Goal: Feedback & Contribution: Submit feedback/report problem

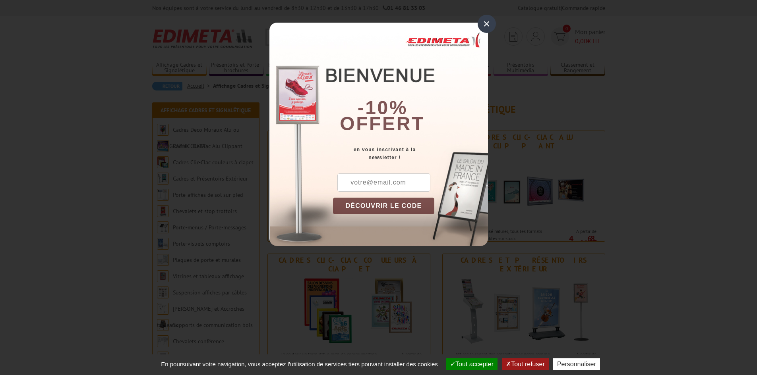
click at [484, 25] on div "×" at bounding box center [487, 24] width 18 height 18
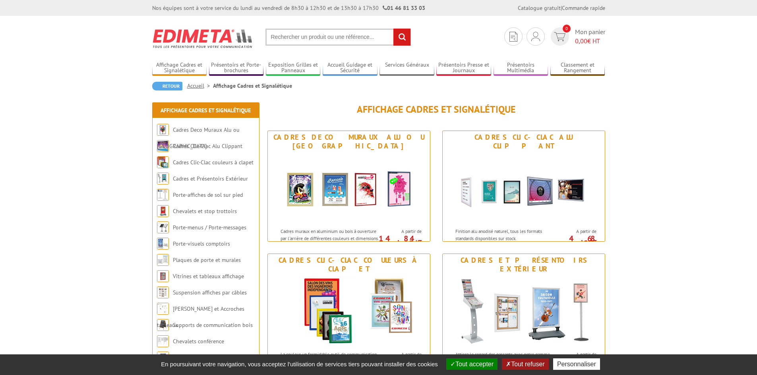
click at [298, 37] on input "text" at bounding box center [337, 37] width 145 height 17
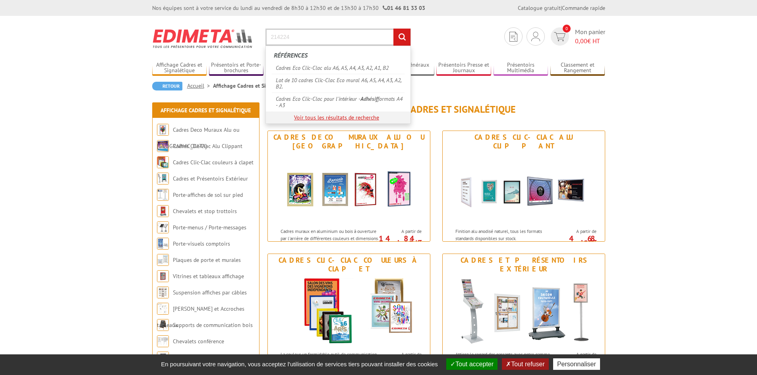
type input "214224"
click at [364, 116] on link "Voir tous les résultats de recherche" at bounding box center [336, 117] width 85 height 7
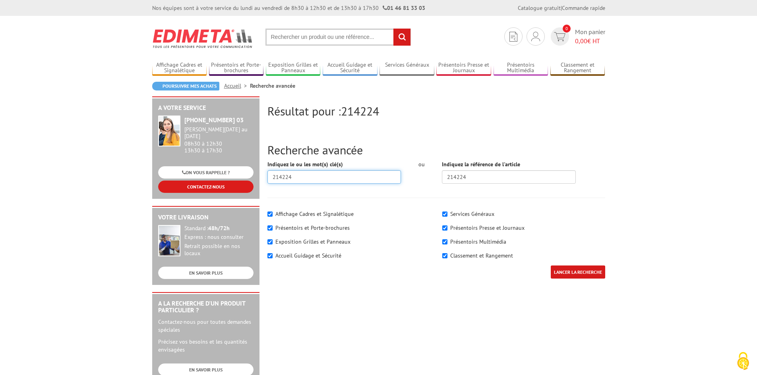
drag, startPoint x: 309, startPoint y: 175, endPoint x: 244, endPoint y: 178, distance: 64.8
click at [245, 178] on div "Résultat pour : 214224 Recherche avancée Indiquez le ou les mot(s) clé(s) 21422…" at bounding box center [378, 309] width 461 height 424
type input "CADRES CLIC CLAC VISU CLIC"
click at [551, 266] on input "LANCER LA RECHERCHE" at bounding box center [578, 272] width 54 height 13
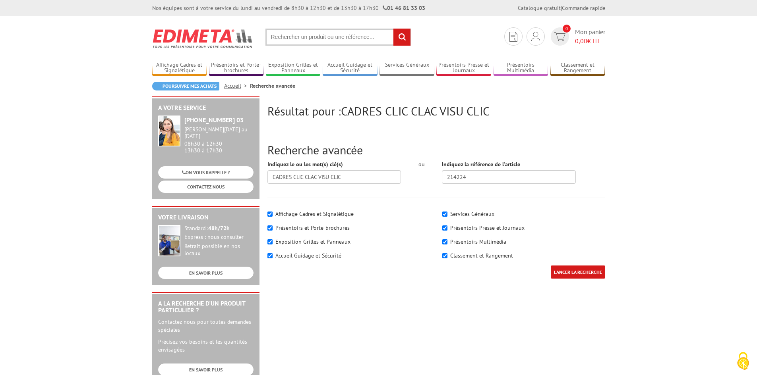
click at [571, 273] on input "LANCER LA RECHERCHE" at bounding box center [578, 272] width 54 height 13
click at [323, 213] on label "Affichage Cadres et Signalétique" at bounding box center [314, 214] width 78 height 7
click at [273, 213] on input"] "Affichage Cadres et Signalétique" at bounding box center [269, 214] width 5 height 5
click at [323, 213] on label "Affichage Cadres et Signalétique" at bounding box center [314, 214] width 78 height 7
click at [273, 213] on input"] "Affichage Cadres et Signalétique" at bounding box center [269, 214] width 5 height 5
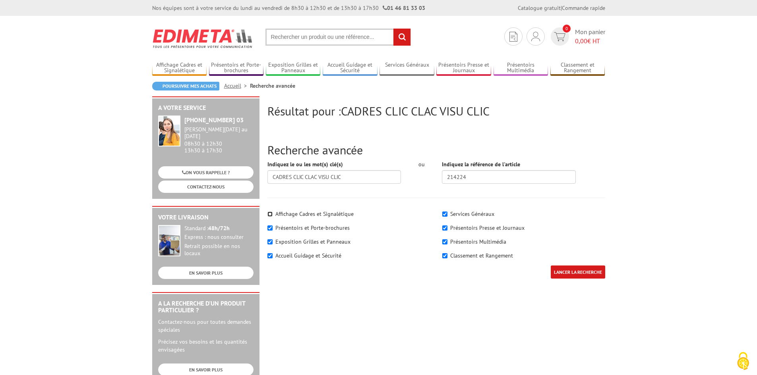
checkbox input"] "true"
click at [592, 275] on input "LANCER LA RECHERCHE" at bounding box center [578, 272] width 54 height 13
drag, startPoint x: 359, startPoint y: 176, endPoint x: 258, endPoint y: 174, distance: 100.9
click at [258, 174] on div "Résultat pour : CADRES CLIC CLAC VISU CLIC Recherche avancée Indiquez le ou les…" at bounding box center [378, 309] width 461 height 424
click at [581, 272] on input "LANCER LA RECHERCHE" at bounding box center [578, 272] width 54 height 13
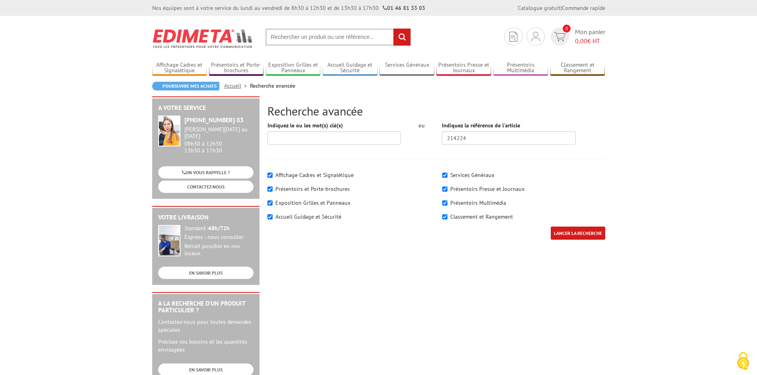
click at [304, 32] on input "text" at bounding box center [337, 37] width 145 height 17
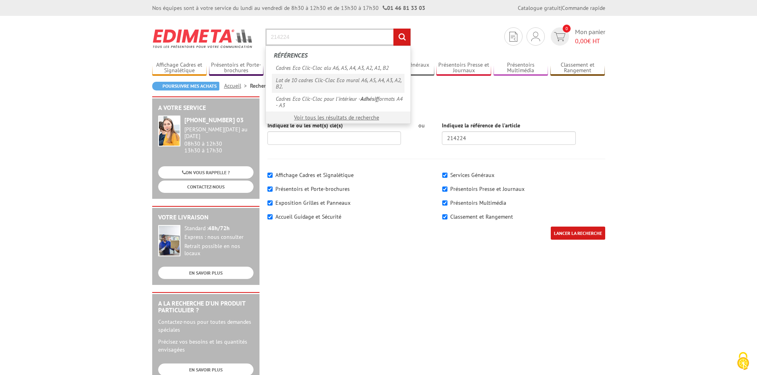
type input "214224"
click at [341, 82] on link "Lot de 10 cadres Clic-Clac Eco mural A6, A5, A4, A3, A2, B2." at bounding box center [338, 83] width 133 height 19
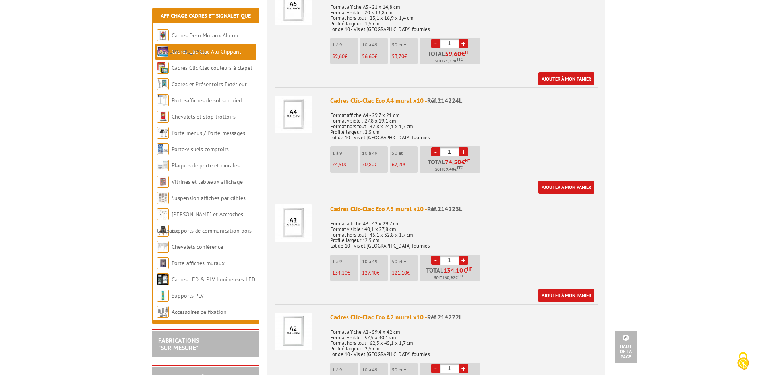
scroll to position [477, 0]
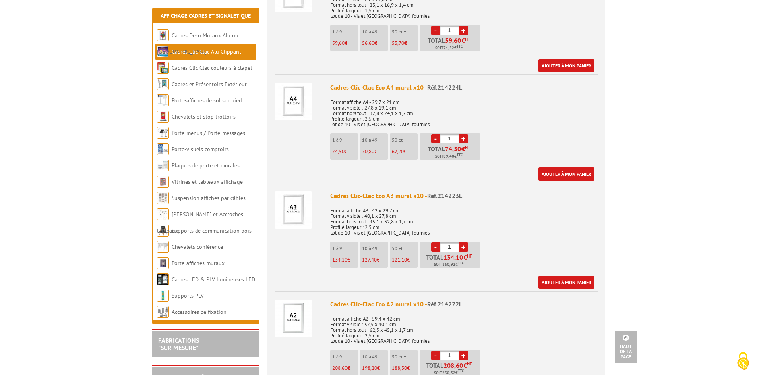
click at [455, 134] on input "1" at bounding box center [449, 138] width 19 height 9
drag, startPoint x: 455, startPoint y: 116, endPoint x: 447, endPoint y: 117, distance: 7.2
click at [447, 134] on input "1" at bounding box center [449, 138] width 19 height 9
type input "2"
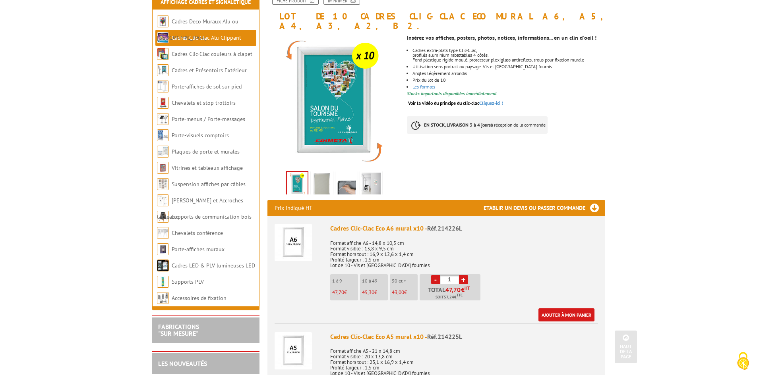
scroll to position [0, 0]
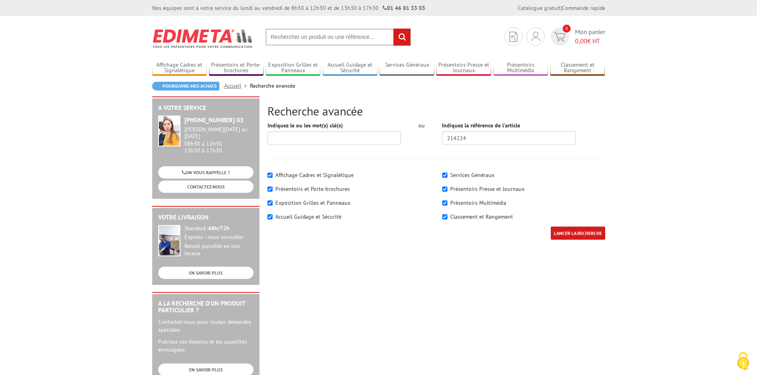
click at [327, 41] on input "text" at bounding box center [337, 37] width 145 height 17
click at [313, 175] on label "Affichage Cadres et Signalétique" at bounding box center [314, 175] width 78 height 7
click at [273, 175] on input"] "Affichage Cadres et Signalétique" at bounding box center [269, 175] width 5 height 5
click at [313, 175] on label "Affichage Cadres et Signalétique" at bounding box center [314, 175] width 78 height 7
click at [273, 175] on input"] "Affichage Cadres et Signalétique" at bounding box center [269, 175] width 5 height 5
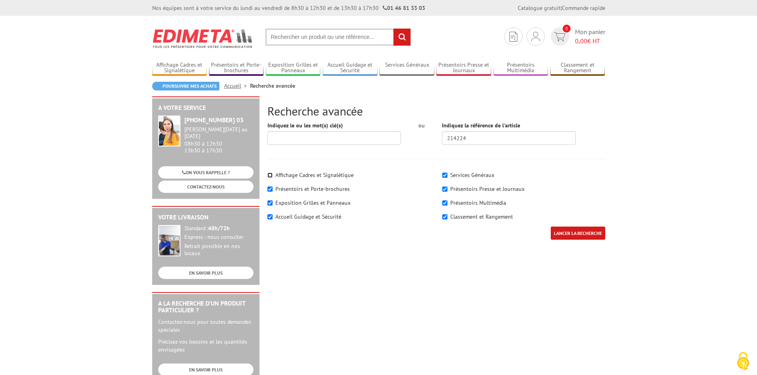
checkbox input"] "true"
click at [286, 37] on input "text" at bounding box center [337, 37] width 145 height 17
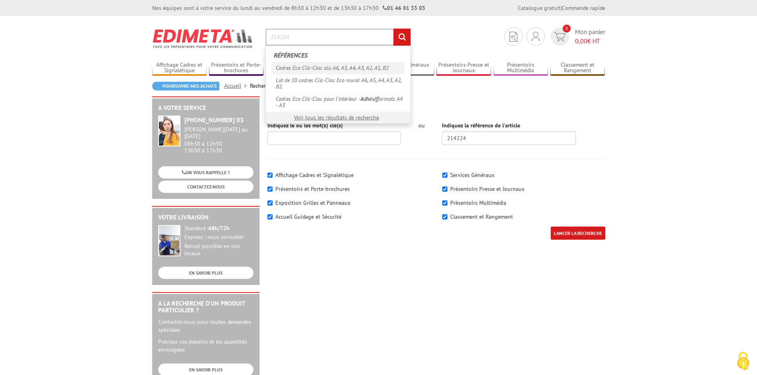
type input "214224"
click at [351, 66] on link "Cadres Eco Clic-Clac alu A6, A5, A4, A3, A2, A1, B2" at bounding box center [338, 68] width 133 height 12
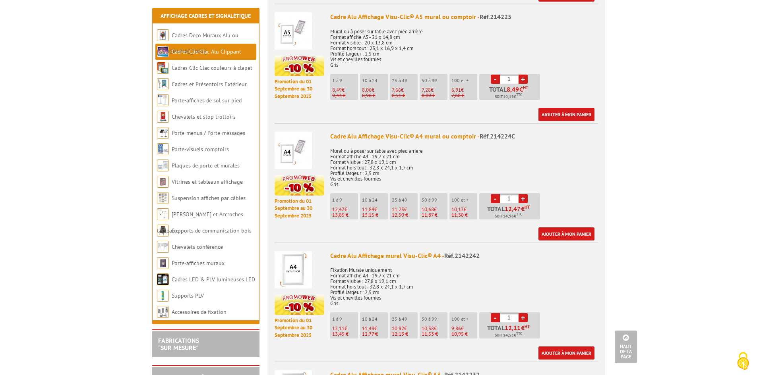
scroll to position [477, 0]
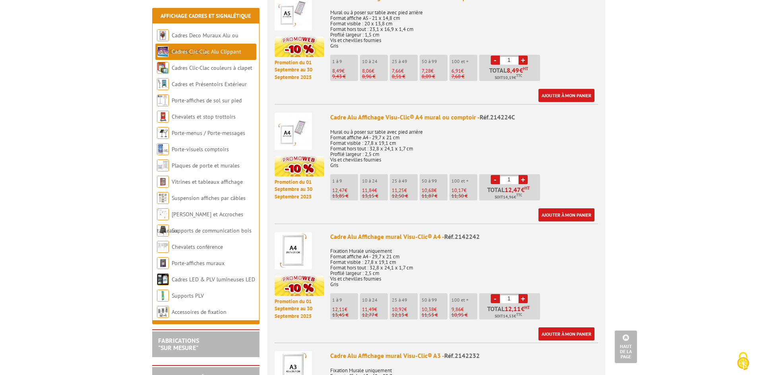
click at [513, 175] on input "1" at bounding box center [509, 179] width 19 height 9
drag, startPoint x: 513, startPoint y: 170, endPoint x: 507, endPoint y: 170, distance: 6.0
click at [507, 175] on input "1" at bounding box center [509, 179] width 19 height 9
type input "2"
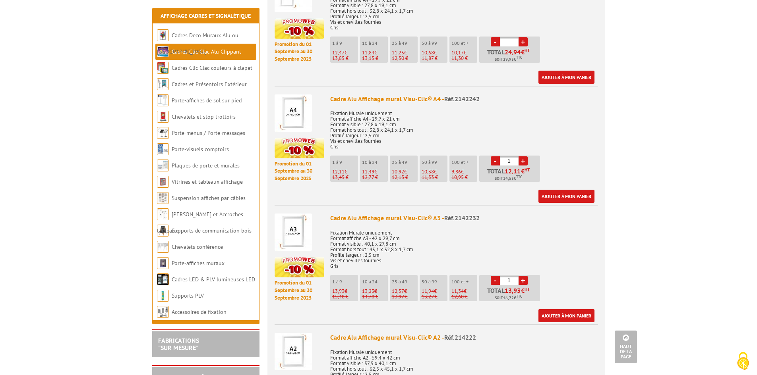
scroll to position [636, 0]
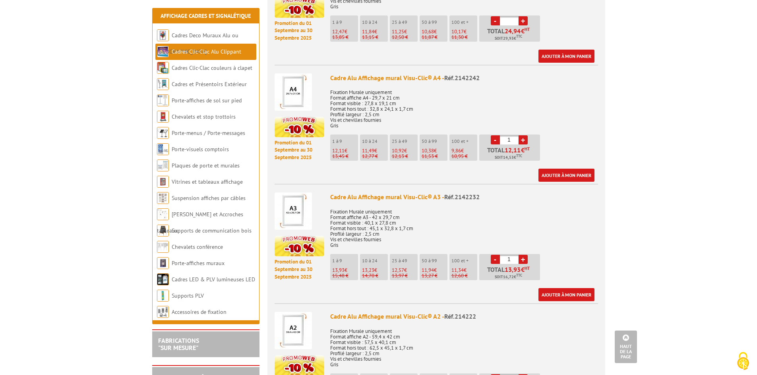
drag, startPoint x: 512, startPoint y: 131, endPoint x: 500, endPoint y: 132, distance: 12.4
click at [500, 135] on input "1" at bounding box center [509, 139] width 19 height 9
type input "26"
click at [563, 169] on link "Ajouter à mon panier" at bounding box center [566, 175] width 56 height 13
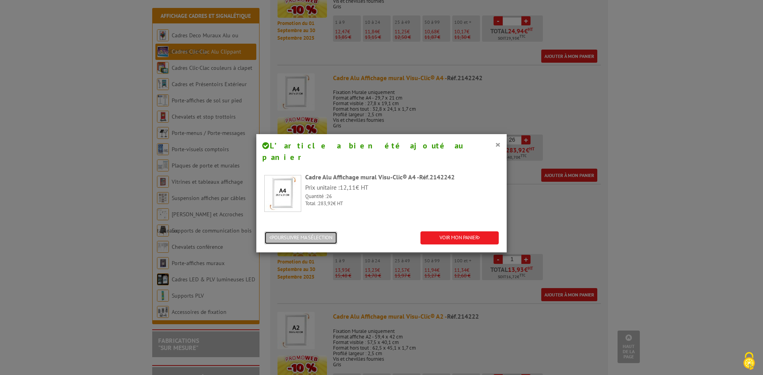
click at [307, 232] on button "POURSUIVRE MA SÉLECTION" at bounding box center [300, 238] width 73 height 13
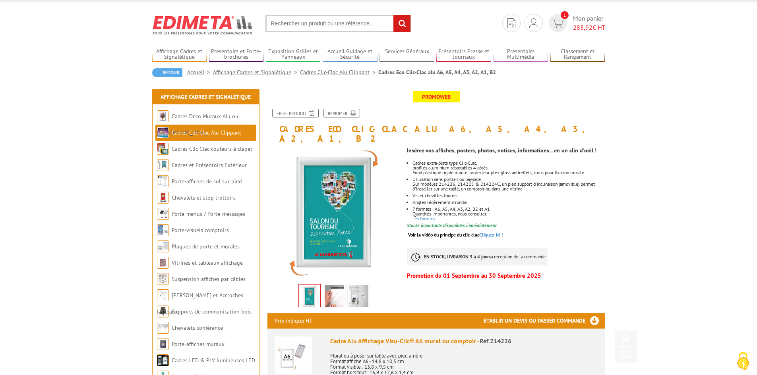
scroll to position [0, 0]
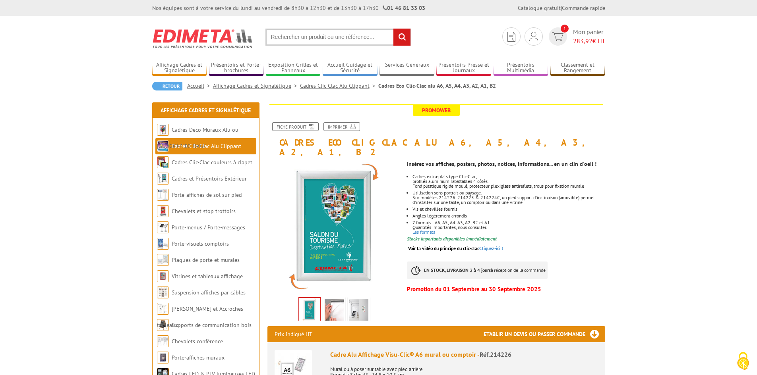
click at [320, 36] on input "text" at bounding box center [337, 37] width 145 height 17
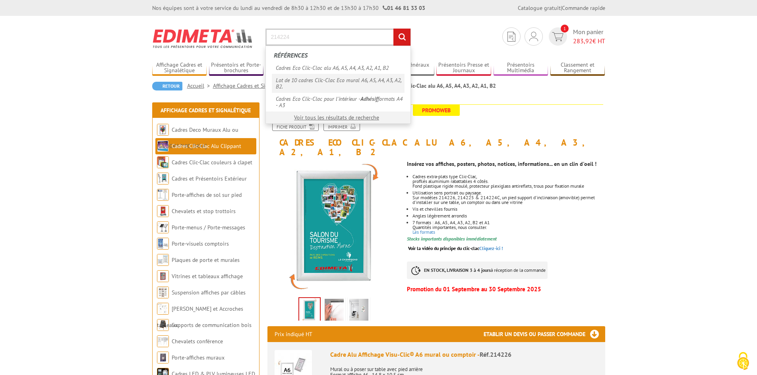
type input "214224"
click at [354, 85] on link "Lot de 10 cadres Clic-Clac Eco mural A6, A5, A4, A3, A2, B2." at bounding box center [338, 83] width 133 height 19
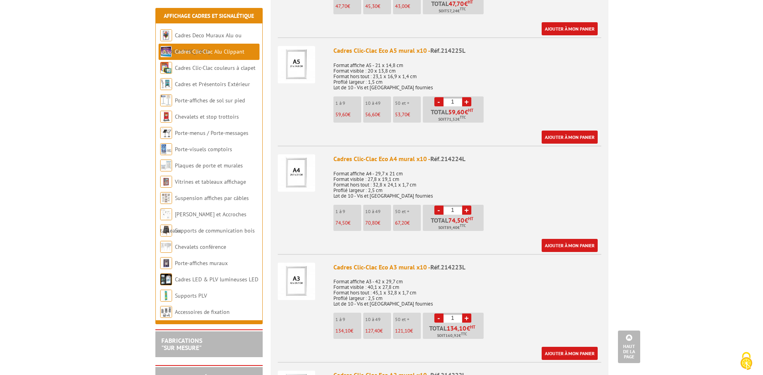
scroll to position [437, 0]
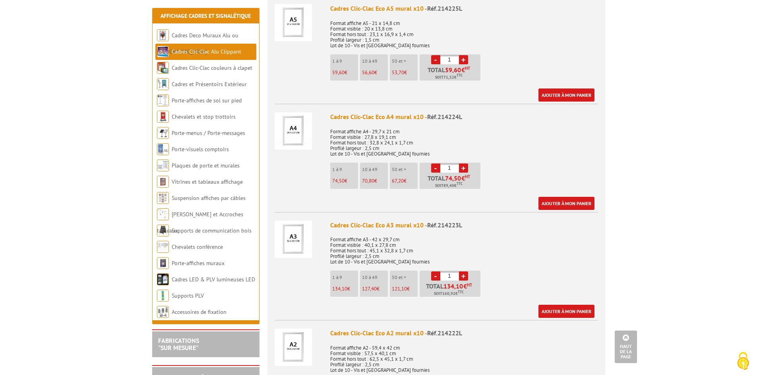
drag, startPoint x: 454, startPoint y: 157, endPoint x: 431, endPoint y: 161, distance: 23.3
click at [431, 163] on li "- 1 + Total 74,50 € HT Soit 89,40 € TTC" at bounding box center [450, 176] width 61 height 26
type input "2"
type input "3"
click at [572, 197] on link "Ajouter à mon panier" at bounding box center [566, 203] width 56 height 13
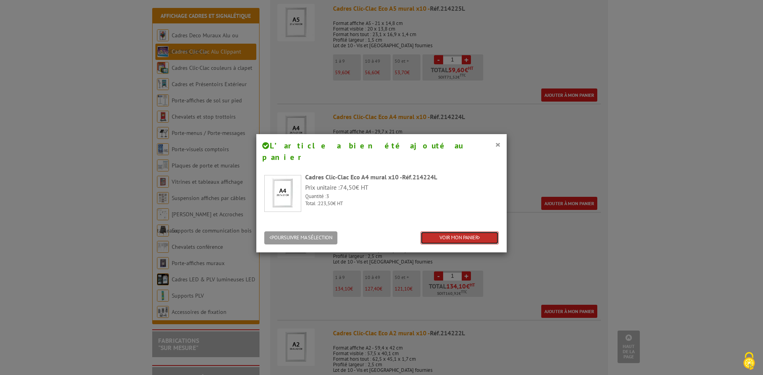
click at [460, 232] on link "VOIR MON PANIER" at bounding box center [459, 238] width 78 height 13
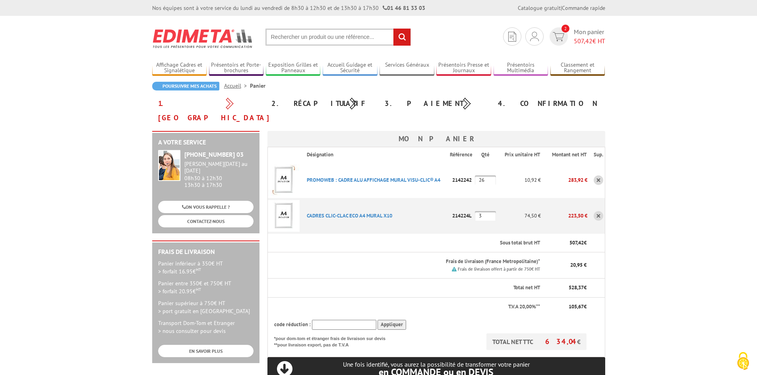
click at [598, 176] on link at bounding box center [599, 181] width 10 height 10
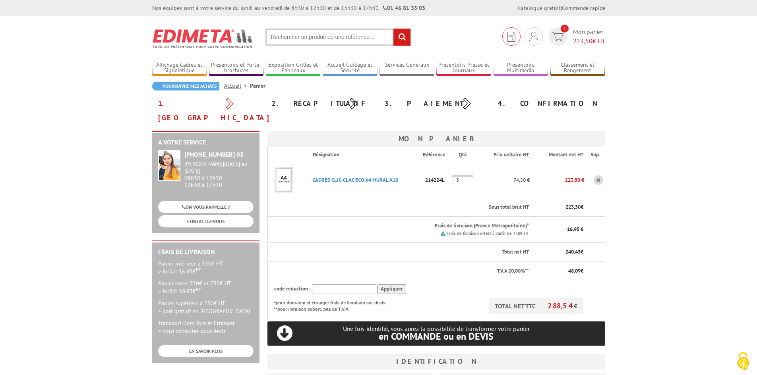
click at [511, 40] on img at bounding box center [511, 37] width 8 height 10
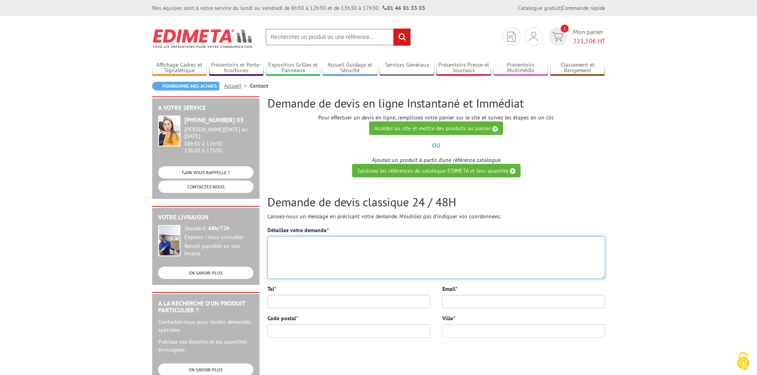
click at [331, 252] on textarea "Détaillez votre demande *" at bounding box center [436, 257] width 338 height 43
type textarea "d"
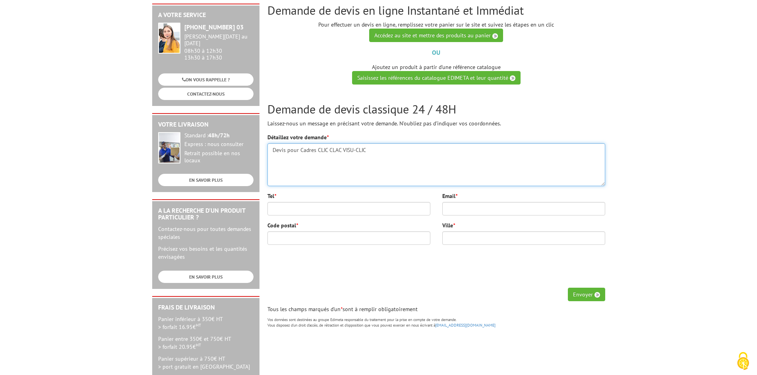
scroll to position [119, 0]
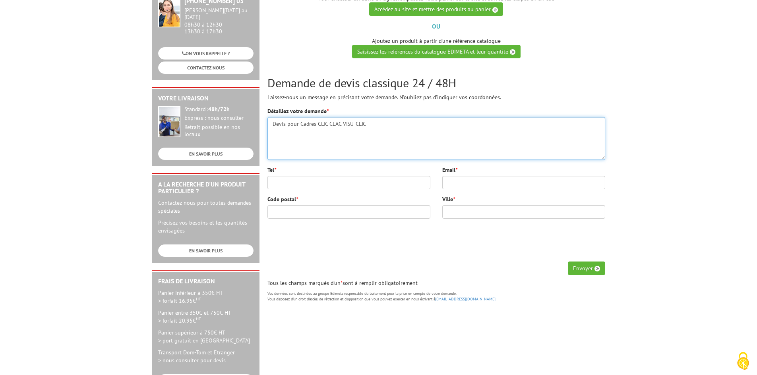
type textarea "Devis pour Cadres CLIC CLAC VISU-CLIC"
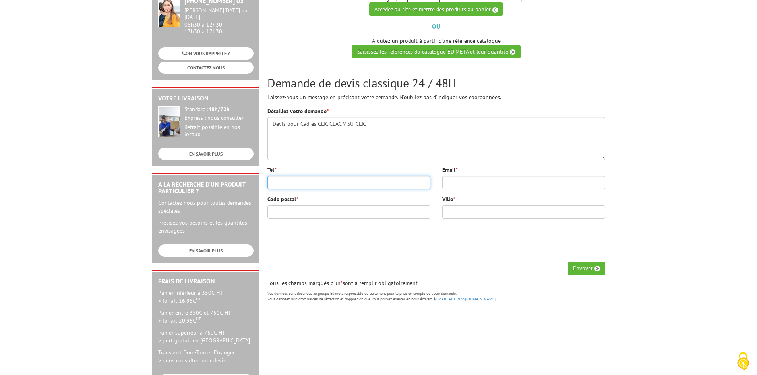
click at [280, 184] on input "Tel *" at bounding box center [348, 183] width 163 height 14
type input "0238569820"
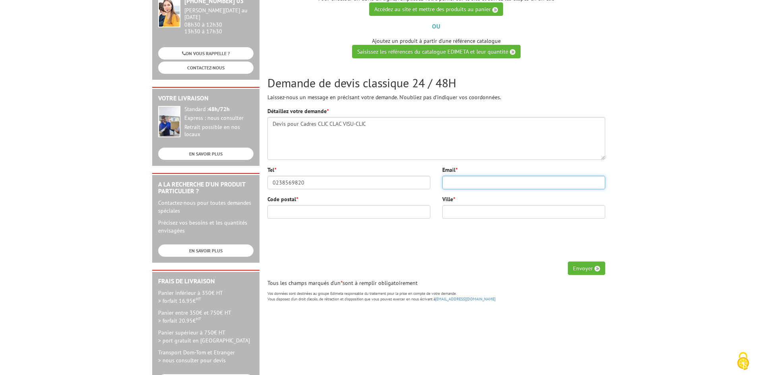
click at [463, 181] on input "Email *" at bounding box center [523, 183] width 163 height 14
type input "accueil@college-la-croix-st-marceau.fr"
type input "45100"
type input "ORLEANS"
click at [587, 269] on button "Envoyer" at bounding box center [586, 269] width 37 height 14
